Goal: Find specific page/section: Find specific page/section

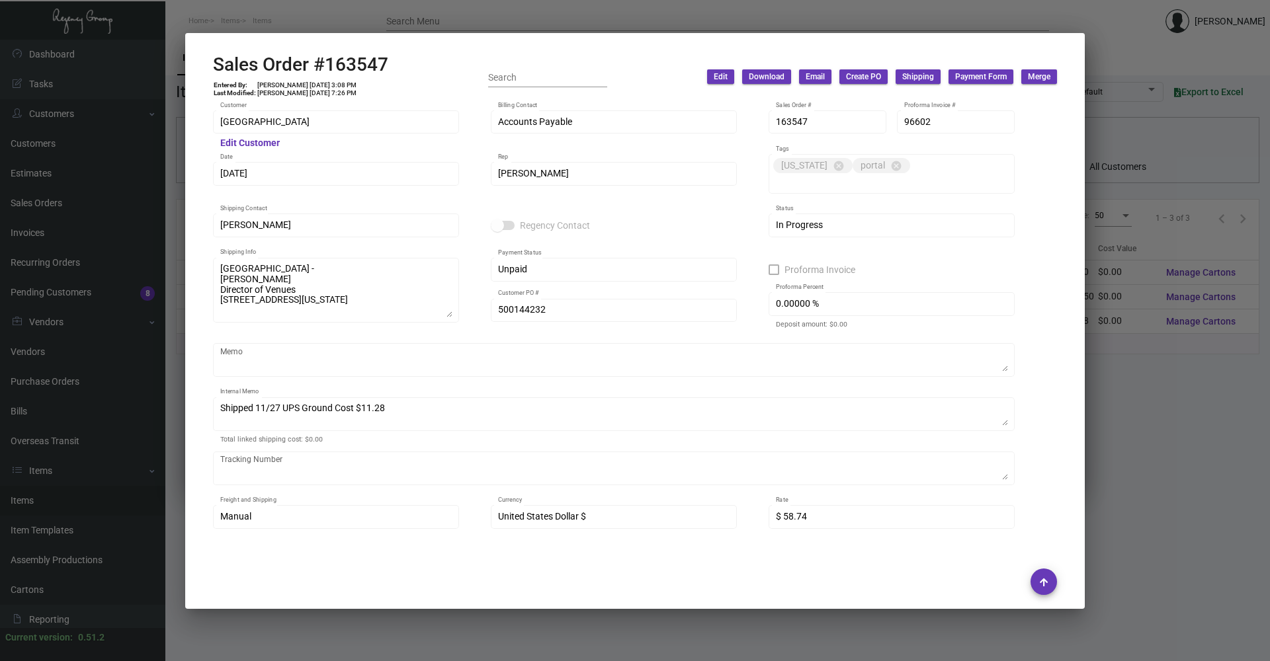
scroll to position [11, 0]
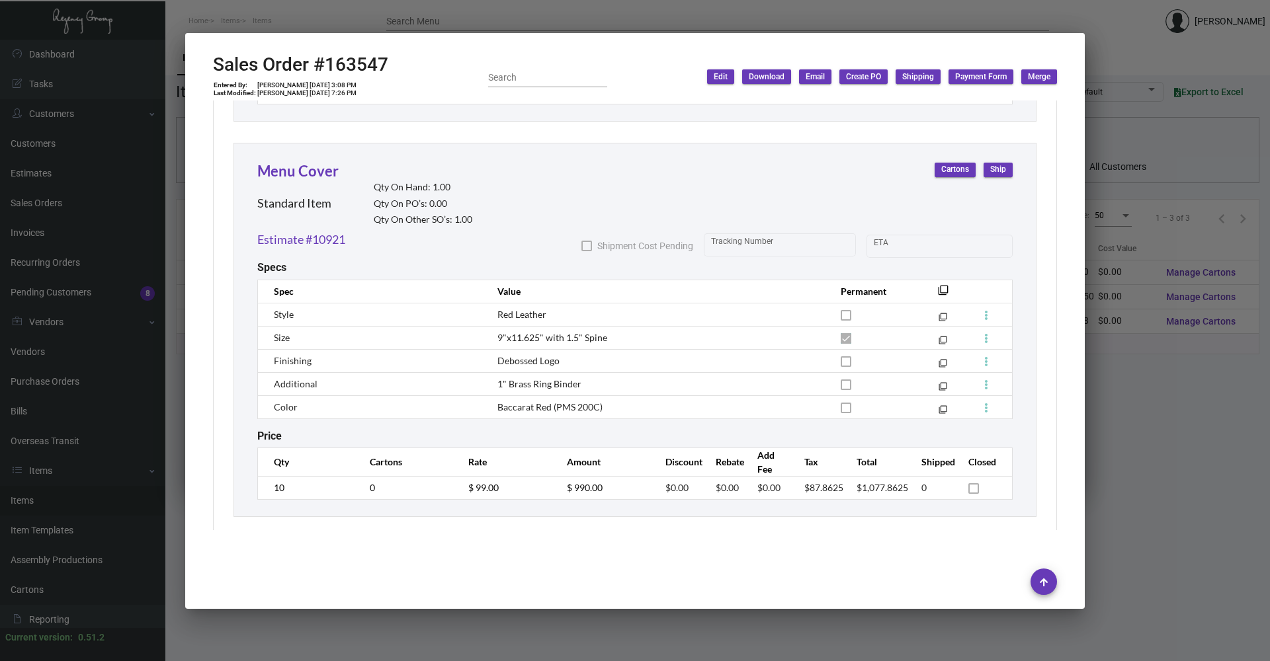
drag, startPoint x: 263, startPoint y: 5, endPoint x: 263, endPoint y: 15, distance: 9.9
click at [263, 7] on div at bounding box center [635, 330] width 1270 height 661
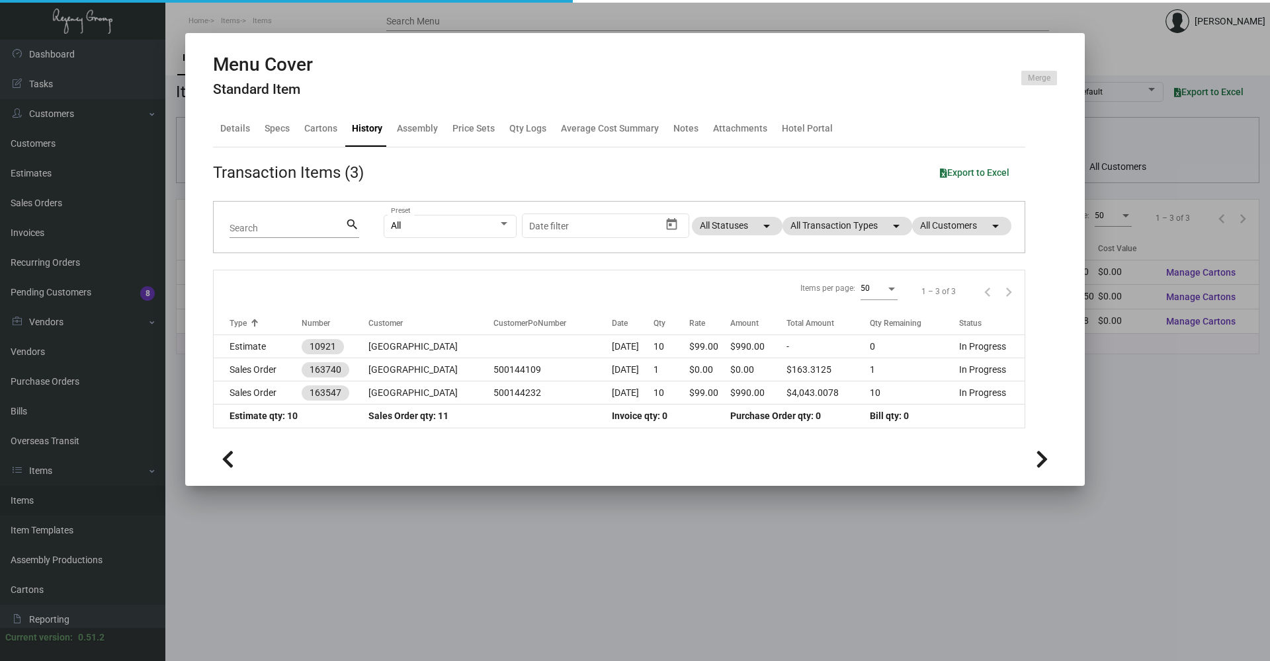
click at [262, 21] on div at bounding box center [635, 330] width 1270 height 661
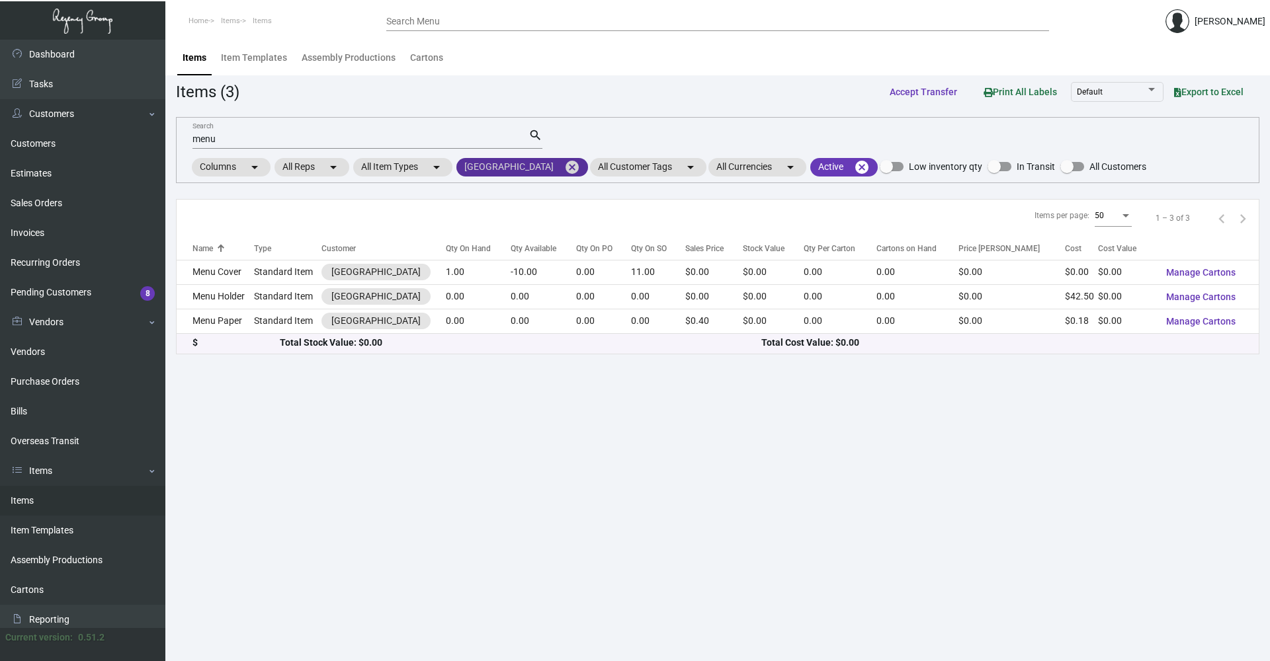
click at [564, 167] on mat-icon "cancel" at bounding box center [572, 167] width 16 height 16
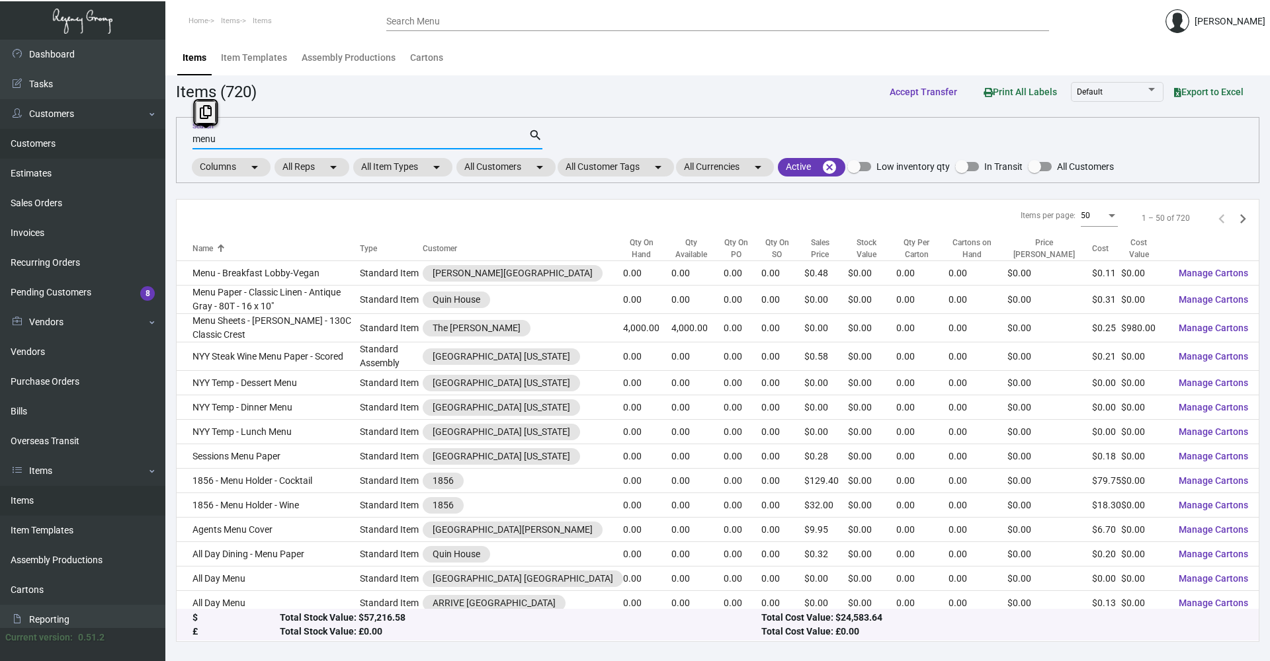
drag, startPoint x: 239, startPoint y: 141, endPoint x: 143, endPoint y: 144, distance: 95.9
click at [143, 144] on div "Dashboard Dashboard Tasks Customers Customers Estimates Sales Orders Invoices R…" at bounding box center [635, 351] width 1270 height 622
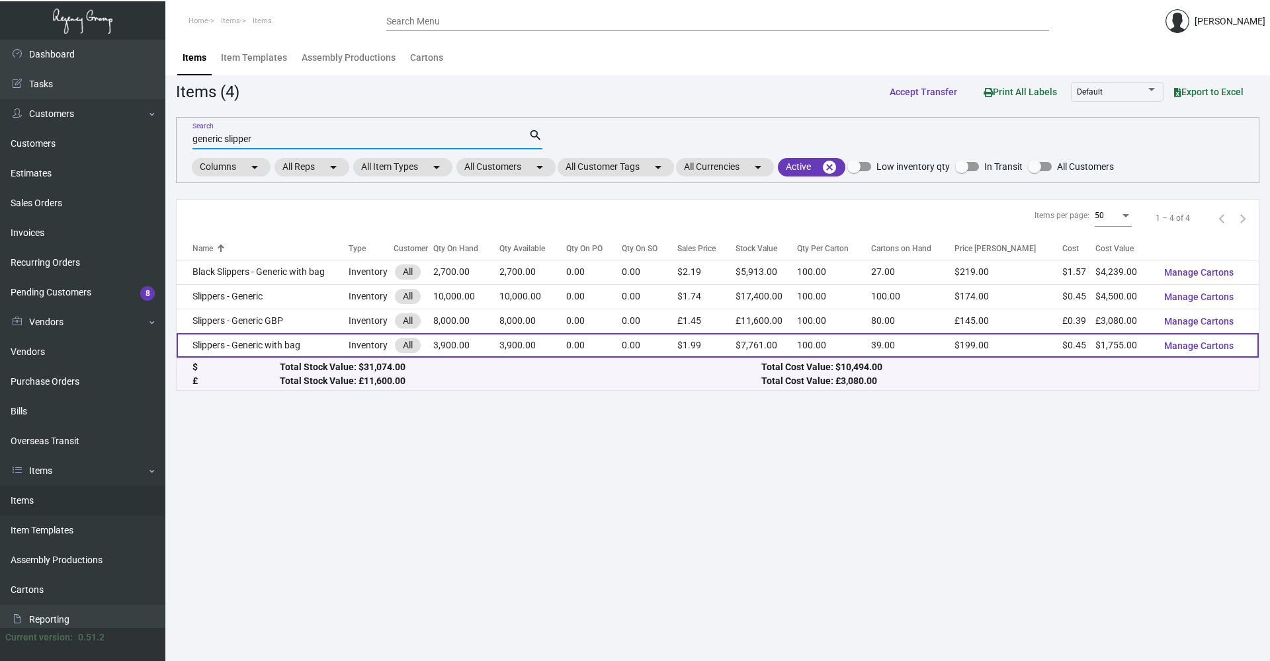
type input "generic slipper"
click at [220, 341] on td "Slippers - Generic with bag" at bounding box center [263, 345] width 172 height 24
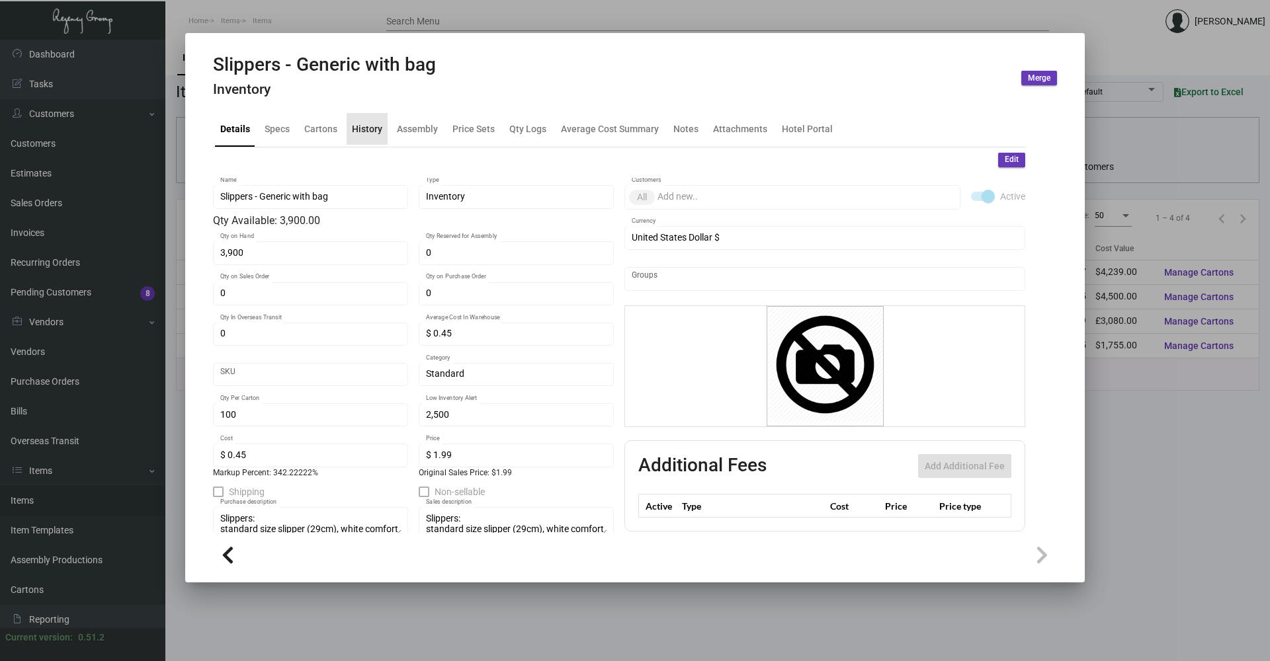
click at [374, 134] on div "History" at bounding box center [367, 129] width 30 height 14
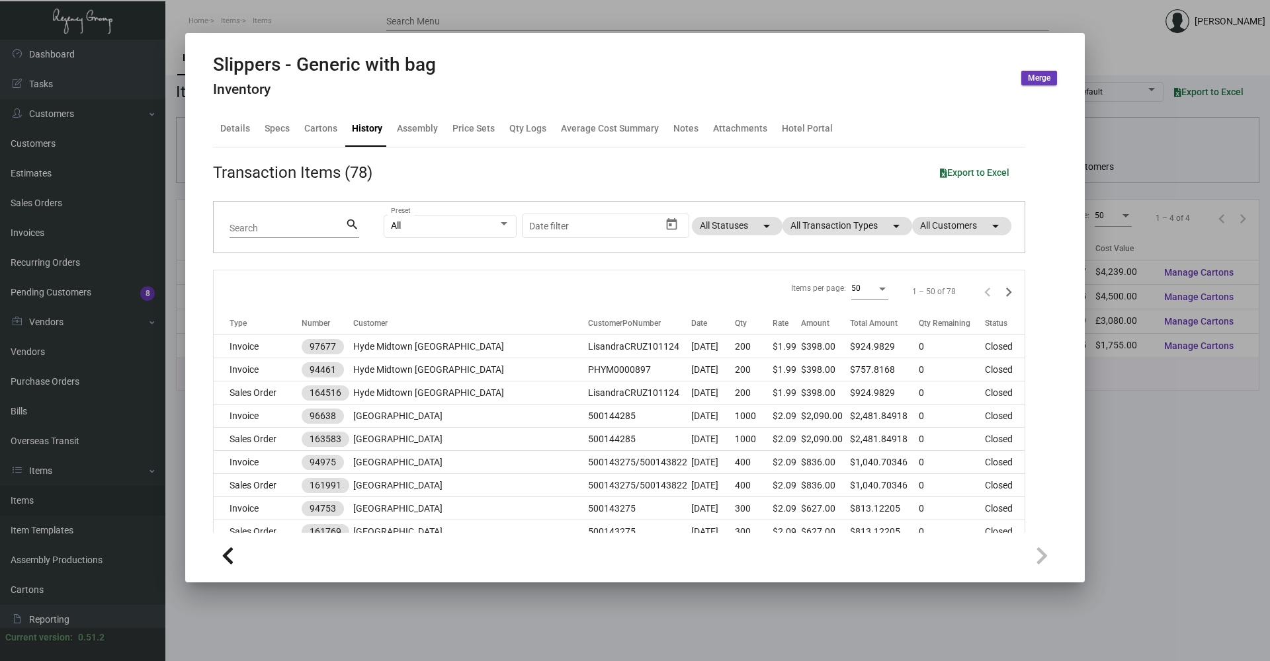
click at [271, 22] on div at bounding box center [635, 330] width 1270 height 661
